Goal: Information Seeking & Learning: Learn about a topic

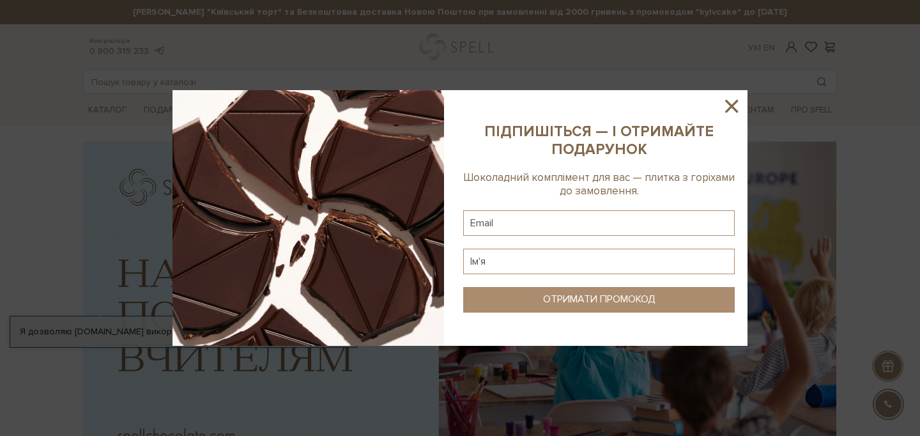
click at [736, 105] on icon at bounding box center [732, 106] width 22 height 22
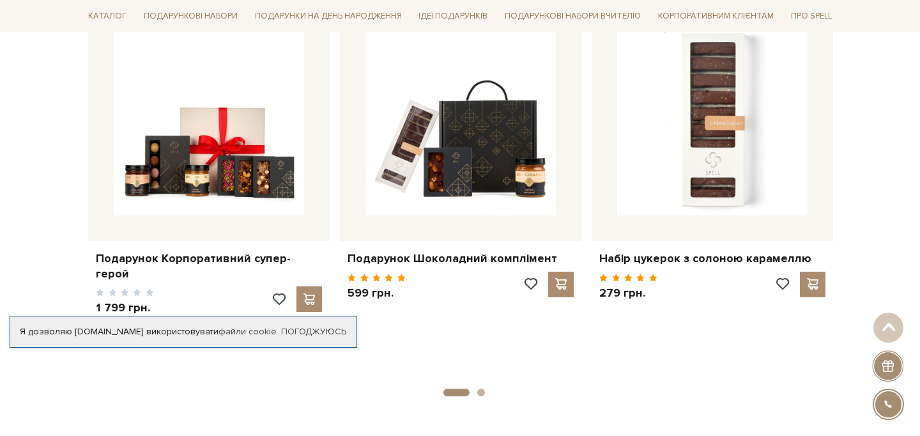
scroll to position [565, 0]
click at [481, 392] on button "2" at bounding box center [481, 393] width 8 height 8
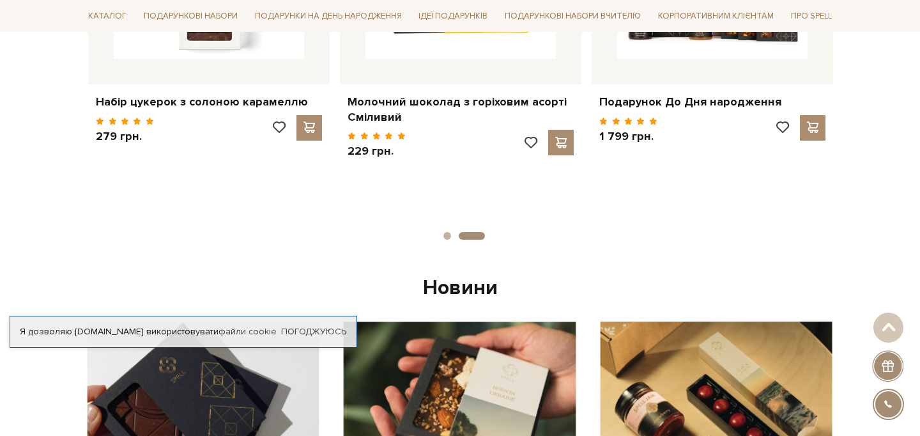
scroll to position [319, 0]
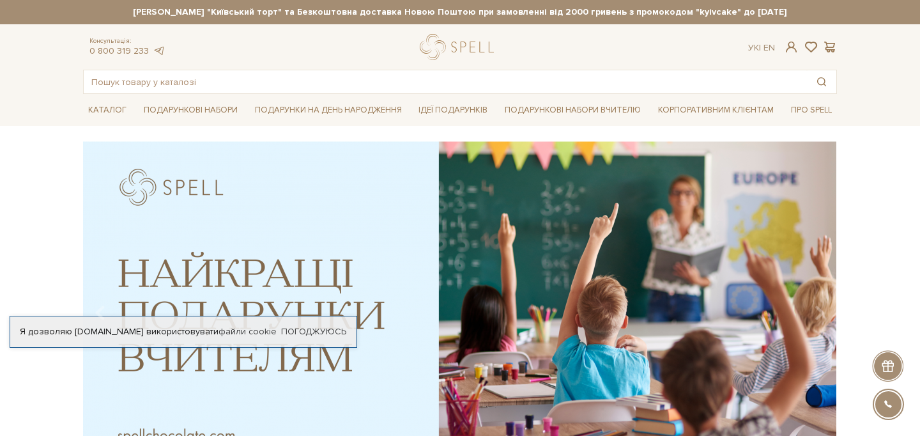
scroll to position [0, 0]
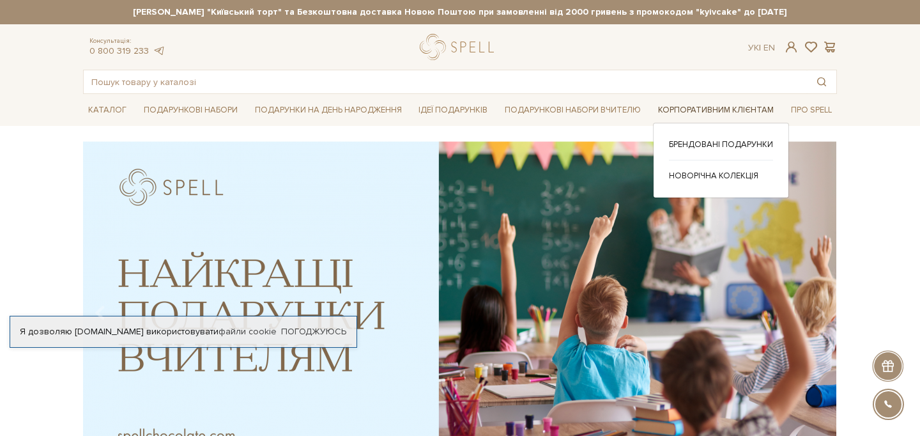
click at [665, 112] on link "Корпоративним клієнтам" at bounding box center [716, 110] width 126 height 20
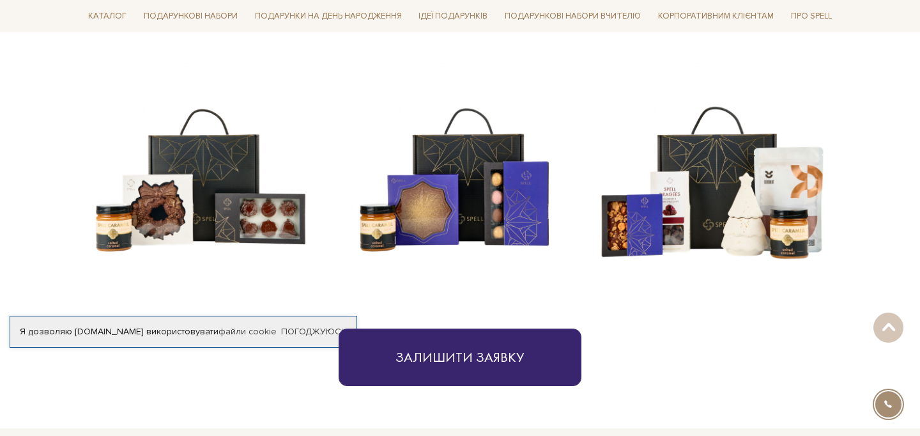
scroll to position [586, 0]
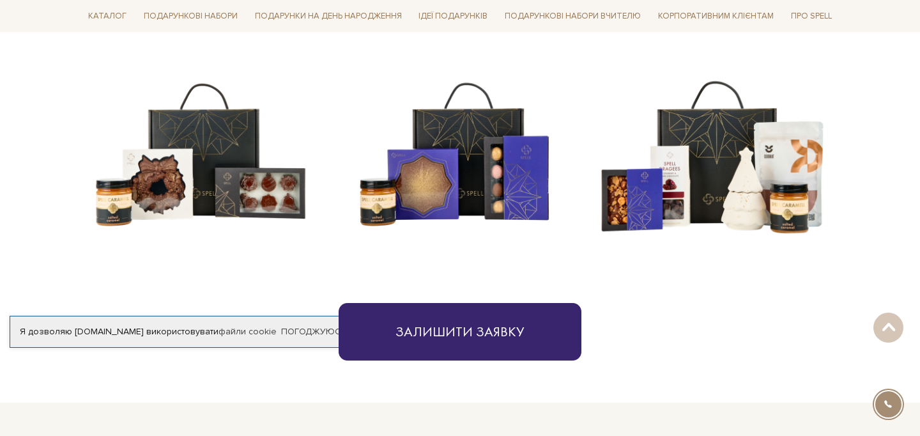
click at [208, 176] on img at bounding box center [200, 154] width 235 height 235
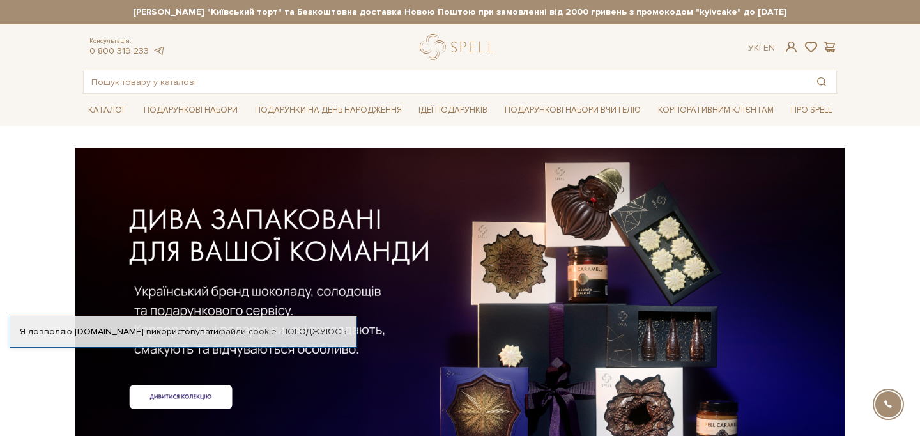
scroll to position [0, 0]
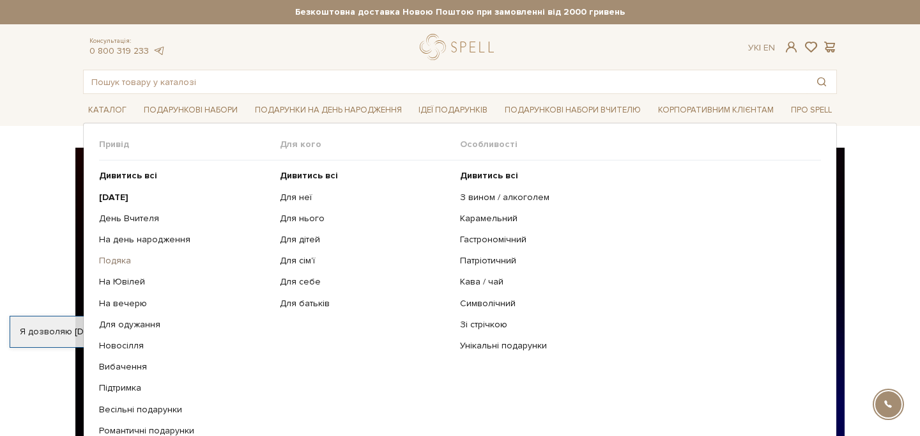
click at [118, 259] on link "Подяка" at bounding box center [184, 261] width 171 height 12
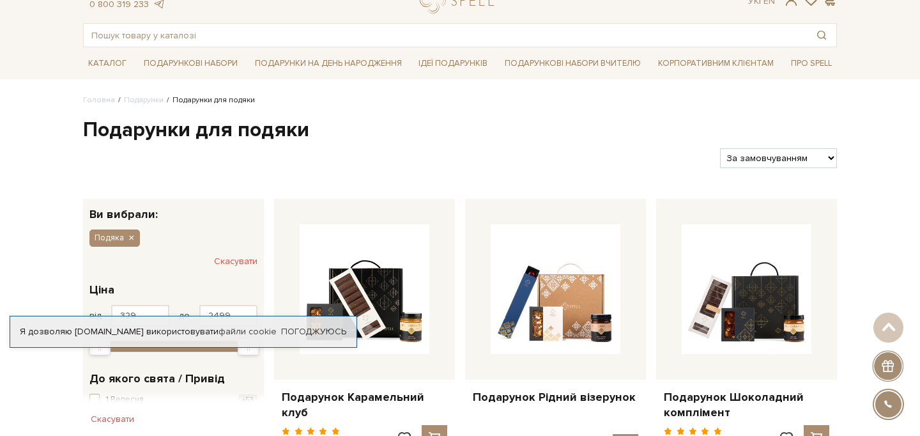
scroll to position [30, 0]
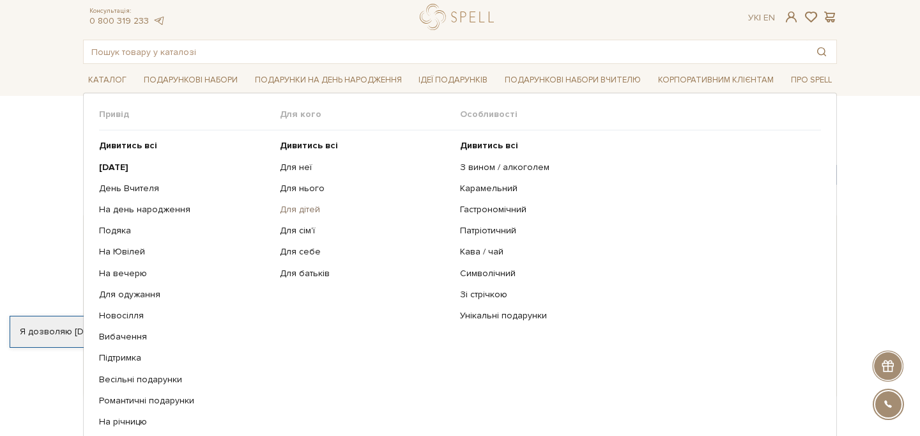
click at [307, 207] on link "Для дітей" at bounding box center [365, 210] width 171 height 12
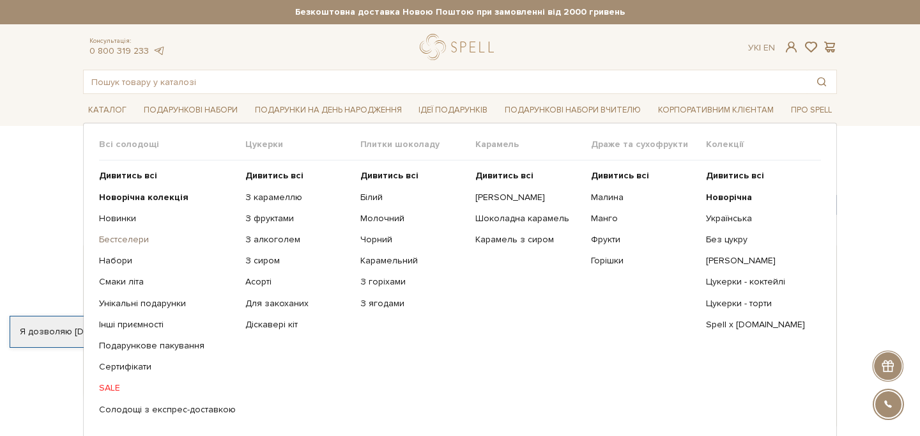
click at [115, 237] on link "Бестселери" at bounding box center [167, 240] width 137 height 12
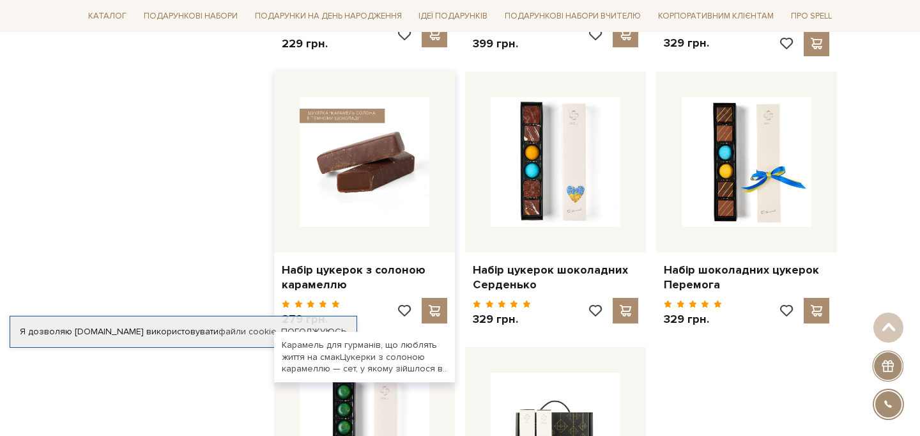
scroll to position [1279, 0]
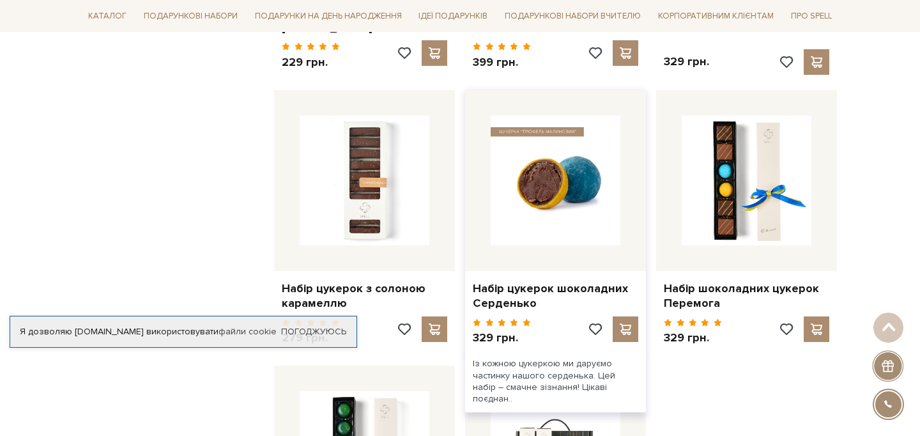
click at [557, 164] on img at bounding box center [556, 181] width 130 height 130
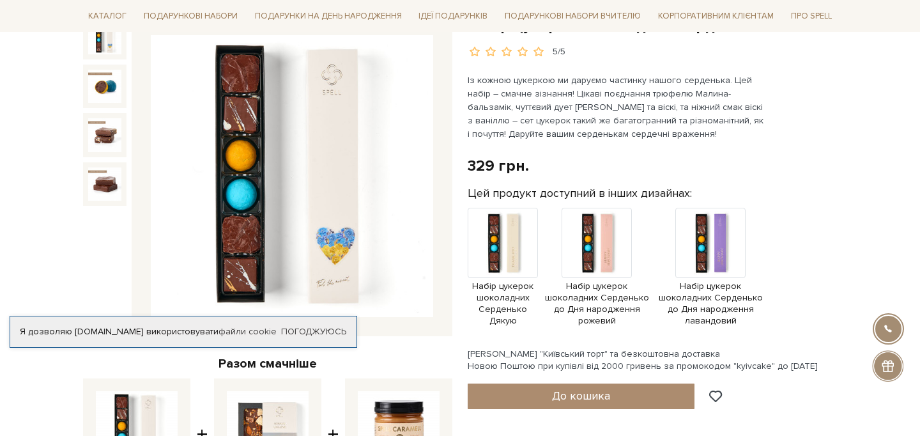
scroll to position [151, 0]
